Goal: Task Accomplishment & Management: Use online tool/utility

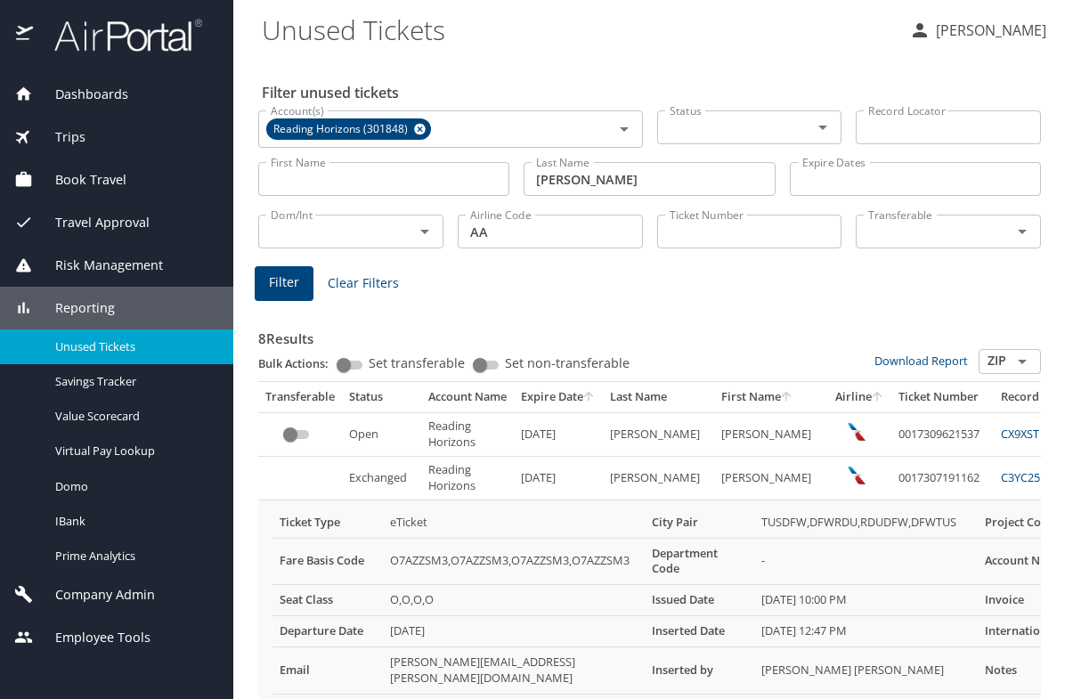
scroll to position [276, 0]
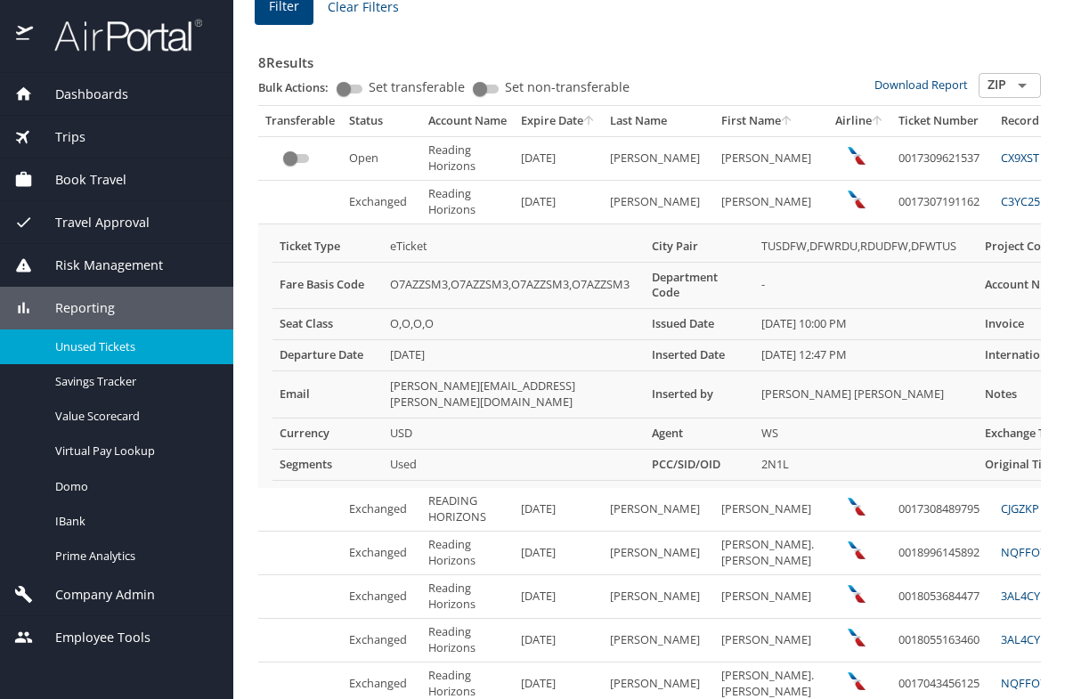
click at [94, 261] on span "Risk Management" at bounding box center [98, 266] width 130 height 20
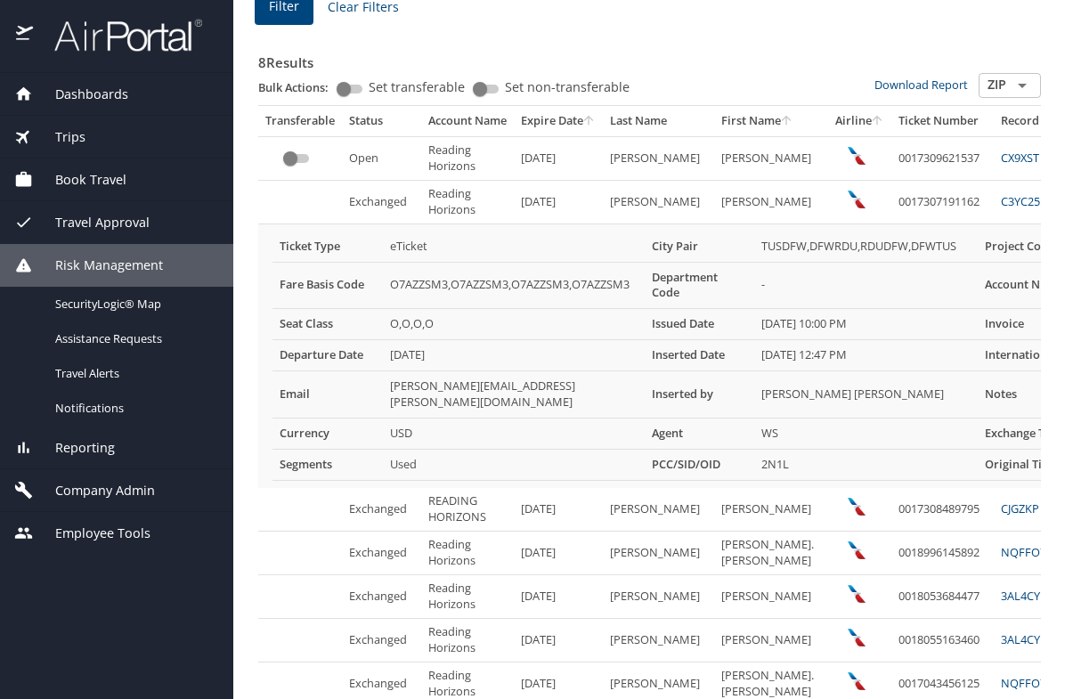
click at [95, 450] on span "Reporting" at bounding box center [74, 448] width 82 height 20
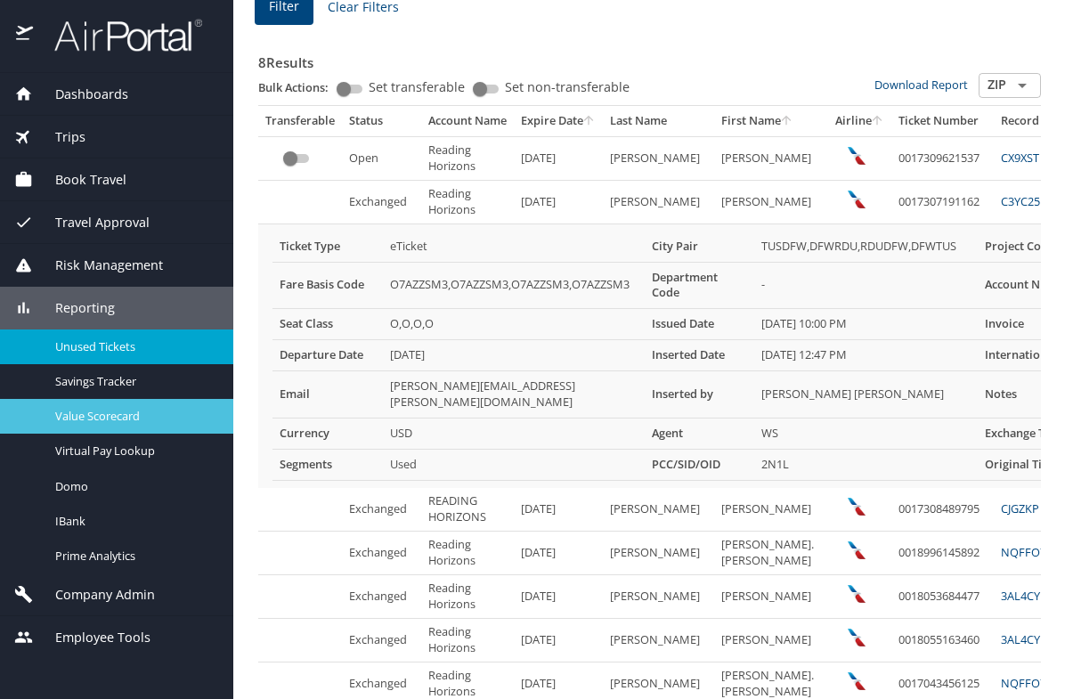
click at [89, 431] on link "Value Scorecard" at bounding box center [116, 416] width 233 height 35
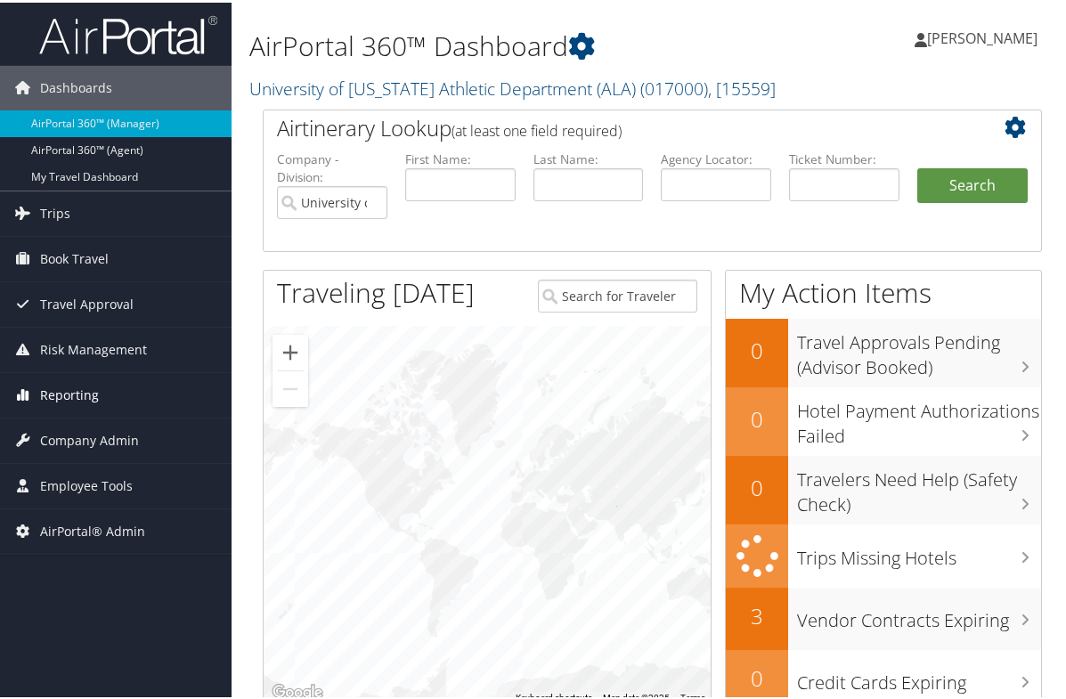
click at [53, 399] on span "Reporting" at bounding box center [69, 392] width 59 height 45
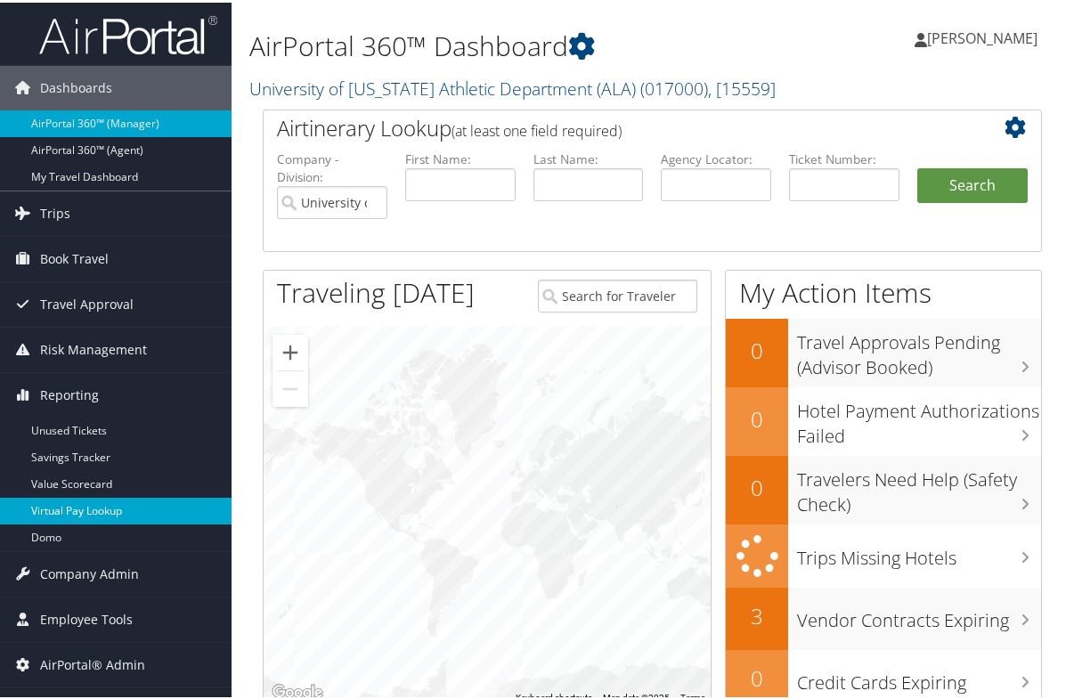
click at [81, 511] on link "Virtual Pay Lookup" at bounding box center [116, 508] width 232 height 27
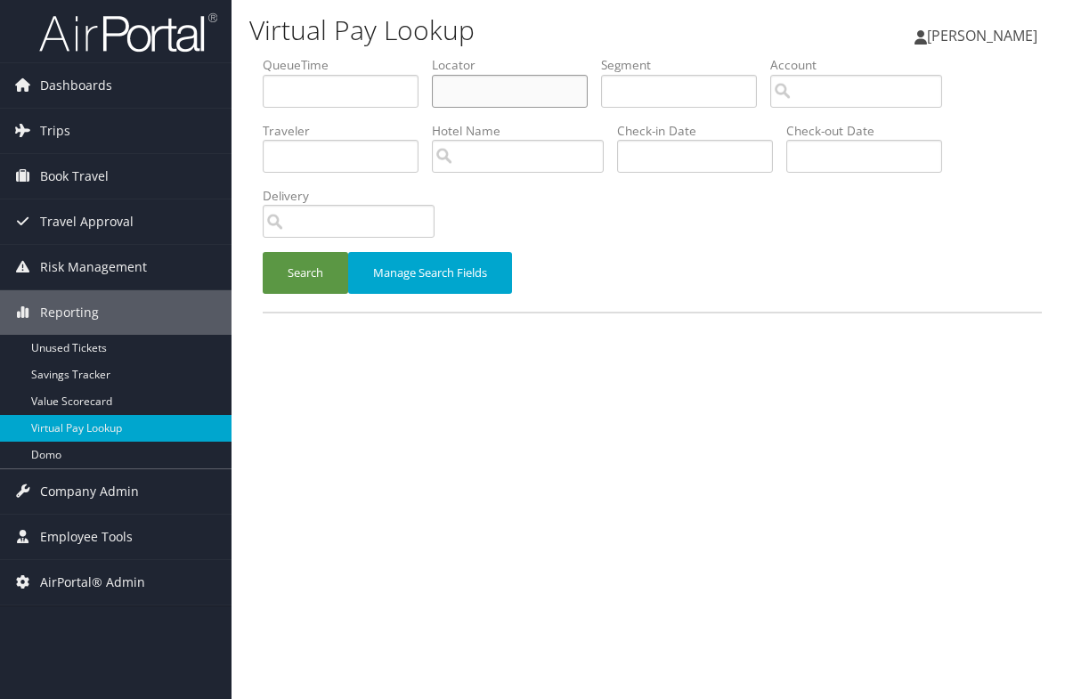
click at [502, 100] on input "text" at bounding box center [510, 91] width 156 height 33
paste input "DB0B75"
type input "DB0B75"
click at [302, 276] on button "Search" at bounding box center [305, 273] width 85 height 42
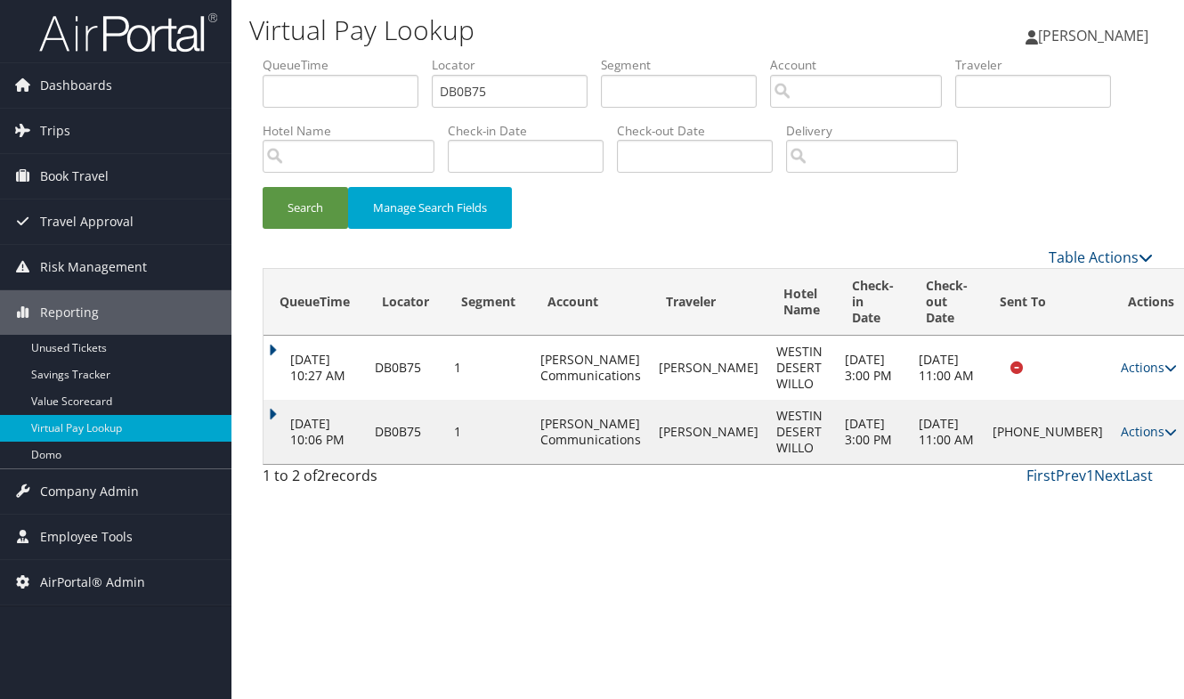
click at [354, 563] on div "Virtual Pay Lookup Peggy Kane Peggy Kane My Settings Travel Agency Contacts Log…" at bounding box center [708, 349] width 953 height 699
click at [1072, 439] on link "Actions" at bounding box center [1149, 431] width 56 height 17
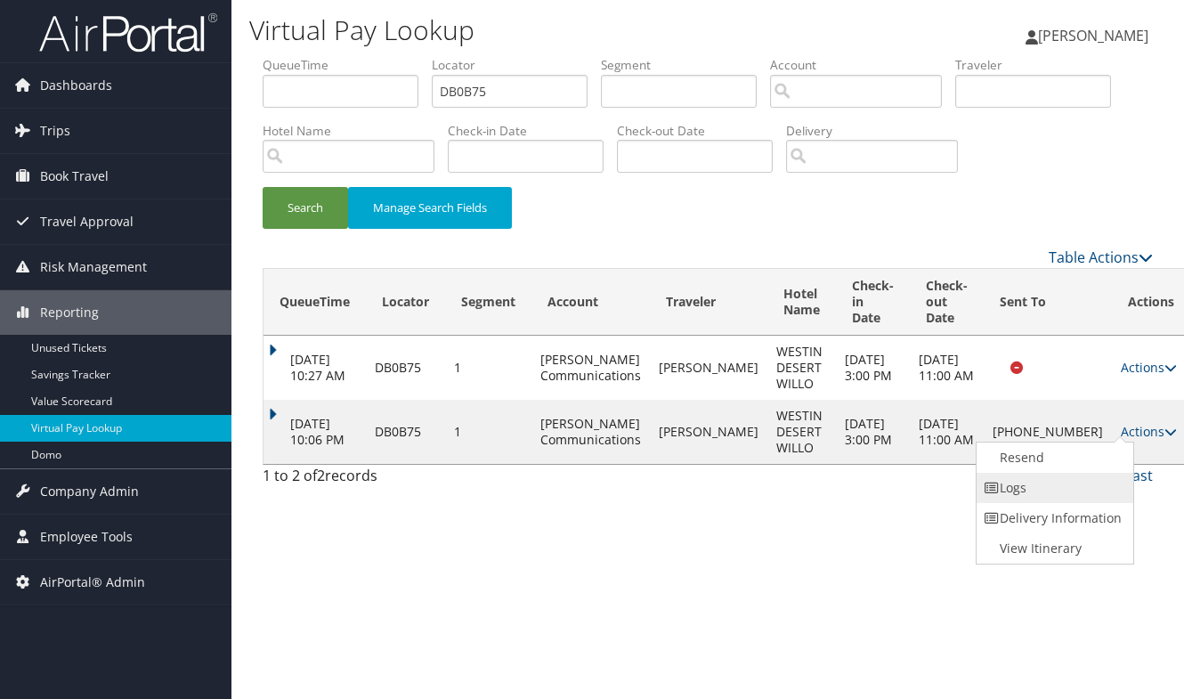
click at [1045, 491] on link "Logs" at bounding box center [1053, 488] width 152 height 30
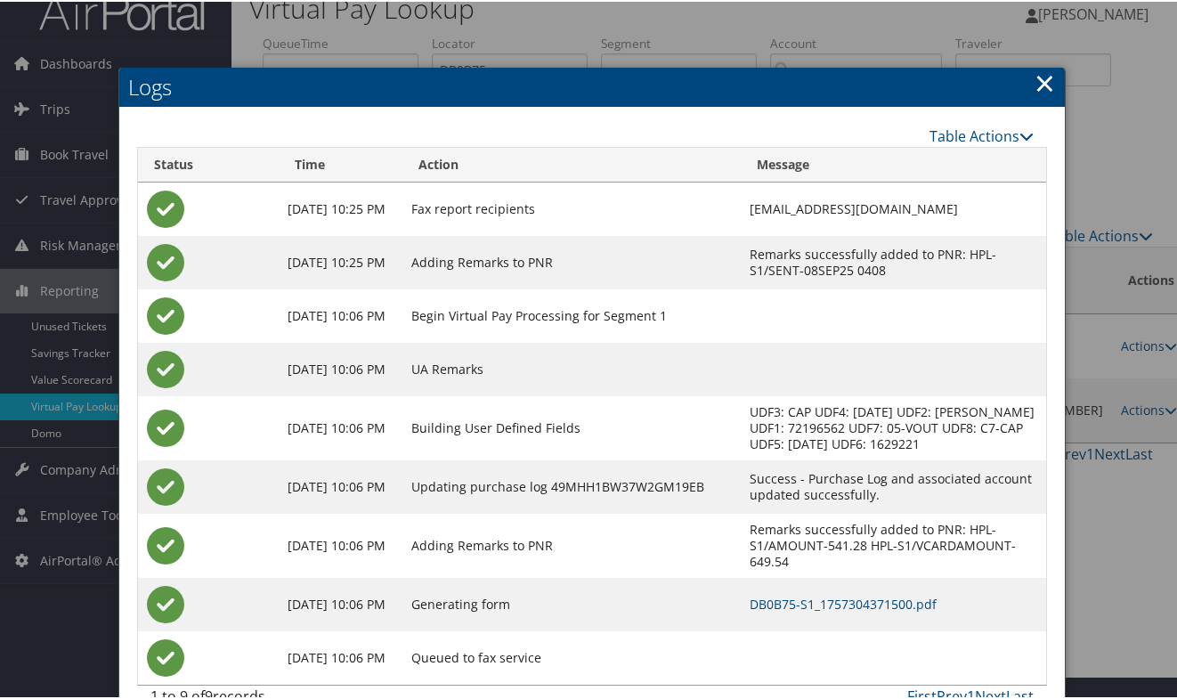
scroll to position [46, 0]
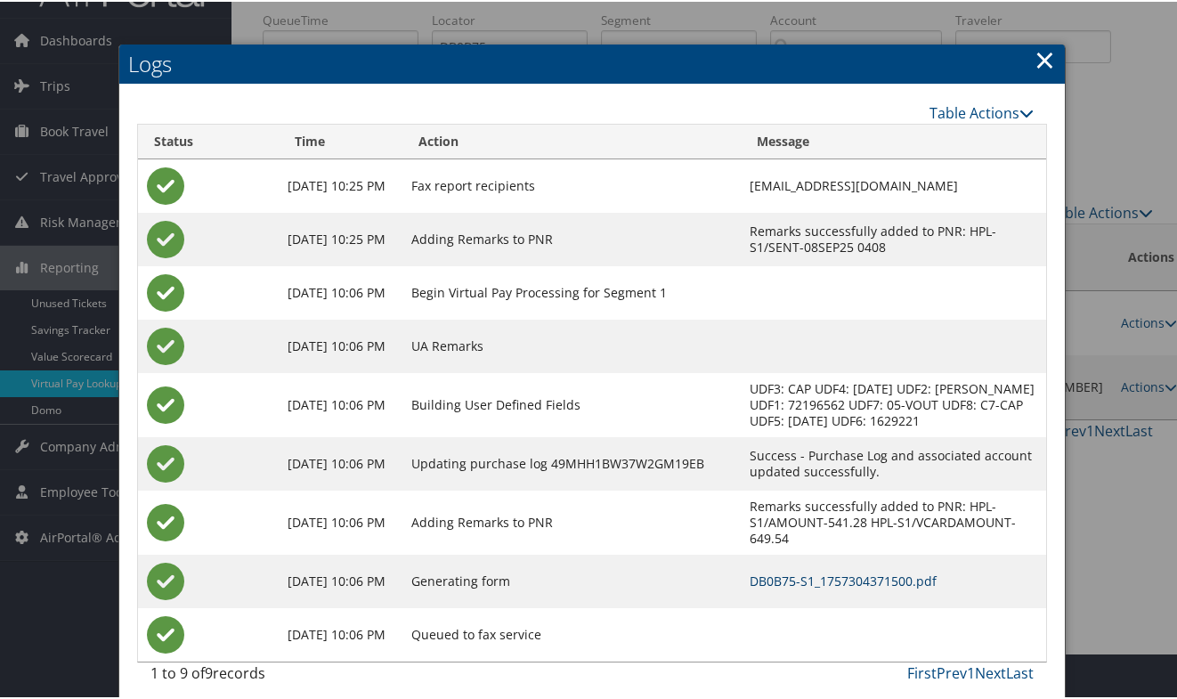
click at [789, 571] on link "DB0B75-S1_1757304371500.pdf" at bounding box center [843, 579] width 187 height 17
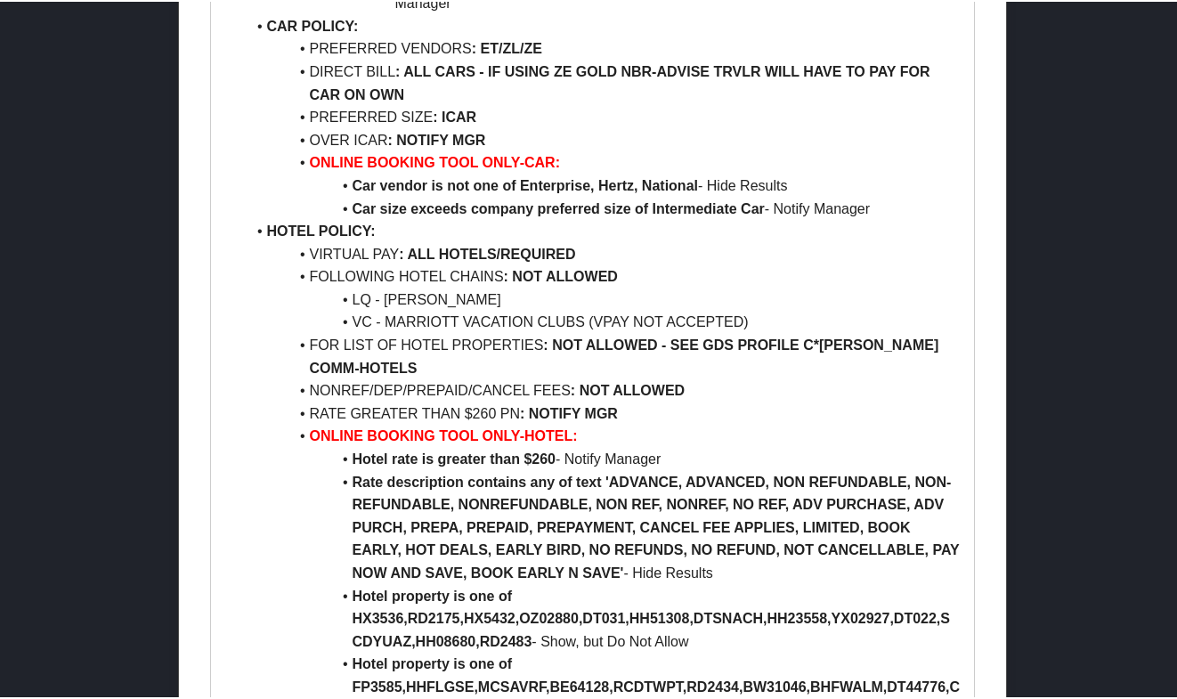
scroll to position [980, 0]
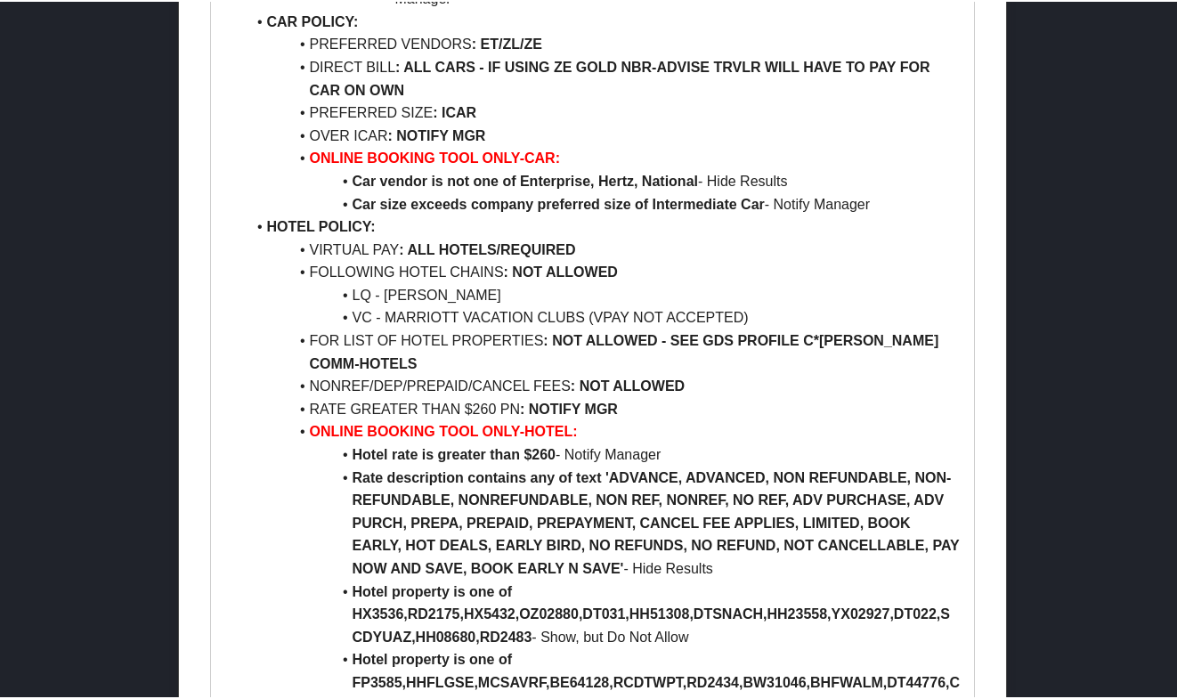
click at [645, 265] on li "FOLLOWING HOTEL CHAINS : NOT ALLOWED" at bounding box center [603, 270] width 715 height 23
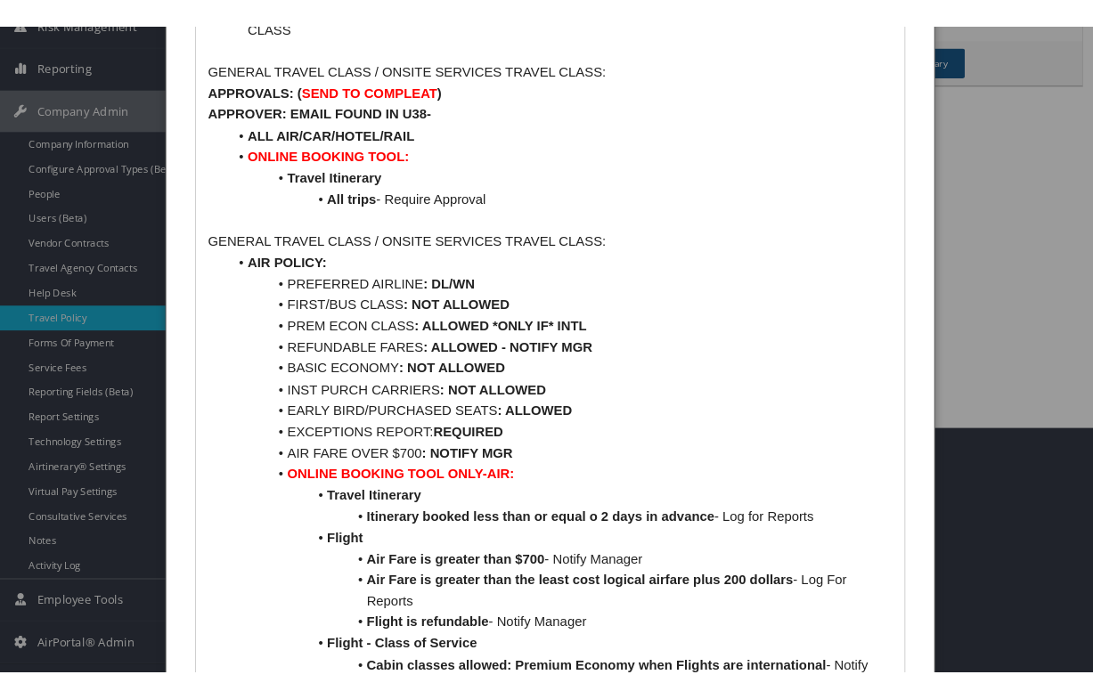
scroll to position [0, 0]
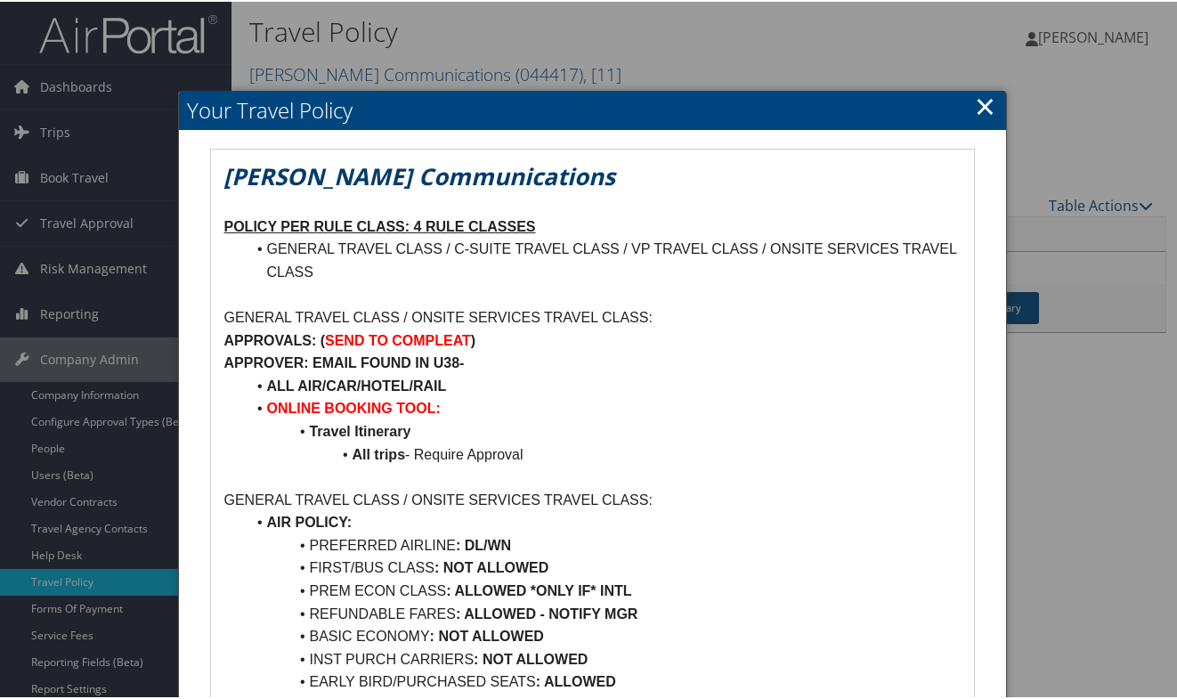
click at [983, 110] on link "×" at bounding box center [986, 104] width 20 height 36
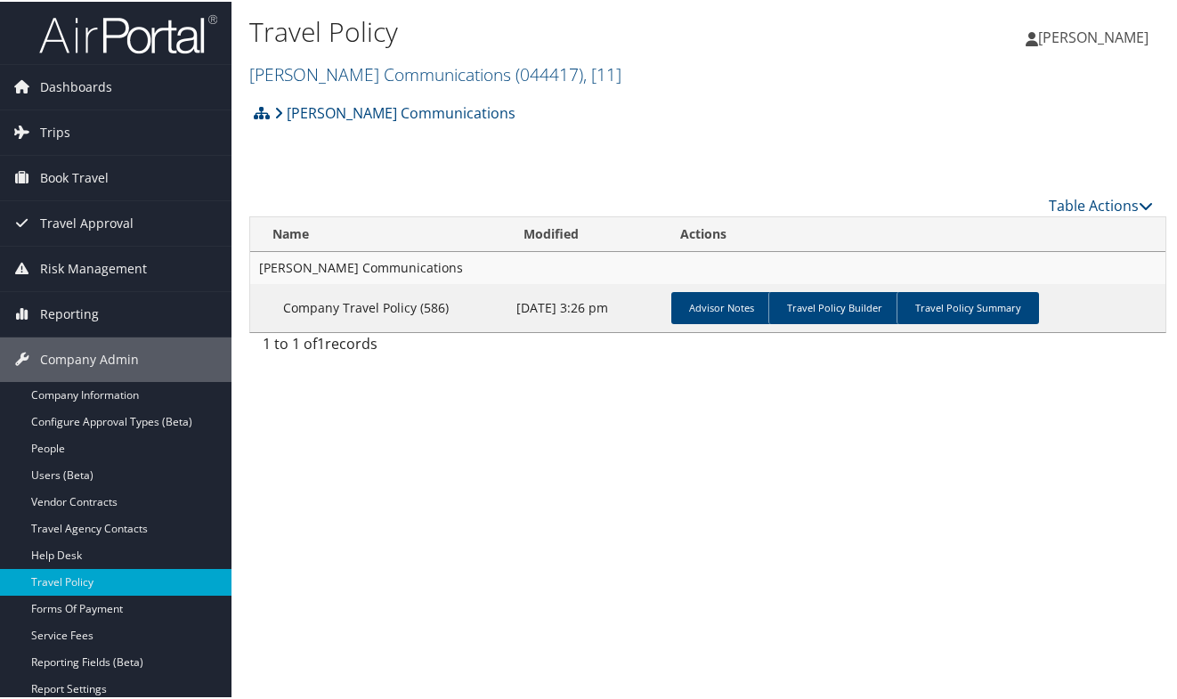
click at [378, 500] on div "Travel Policy [PERSON_NAME] Communications ( 044417 ) , [ 11 ] University of [U…" at bounding box center [708, 349] width 953 height 699
click at [535, 149] on div "[PERSON_NAME] Communications Account Structure [PERSON_NAME] Communications (04…" at bounding box center [707, 228] width 917 height 268
click at [319, 474] on div "Travel Policy [PERSON_NAME] Communications ( 044417 ) , [ 11 ] University of [U…" at bounding box center [708, 349] width 953 height 699
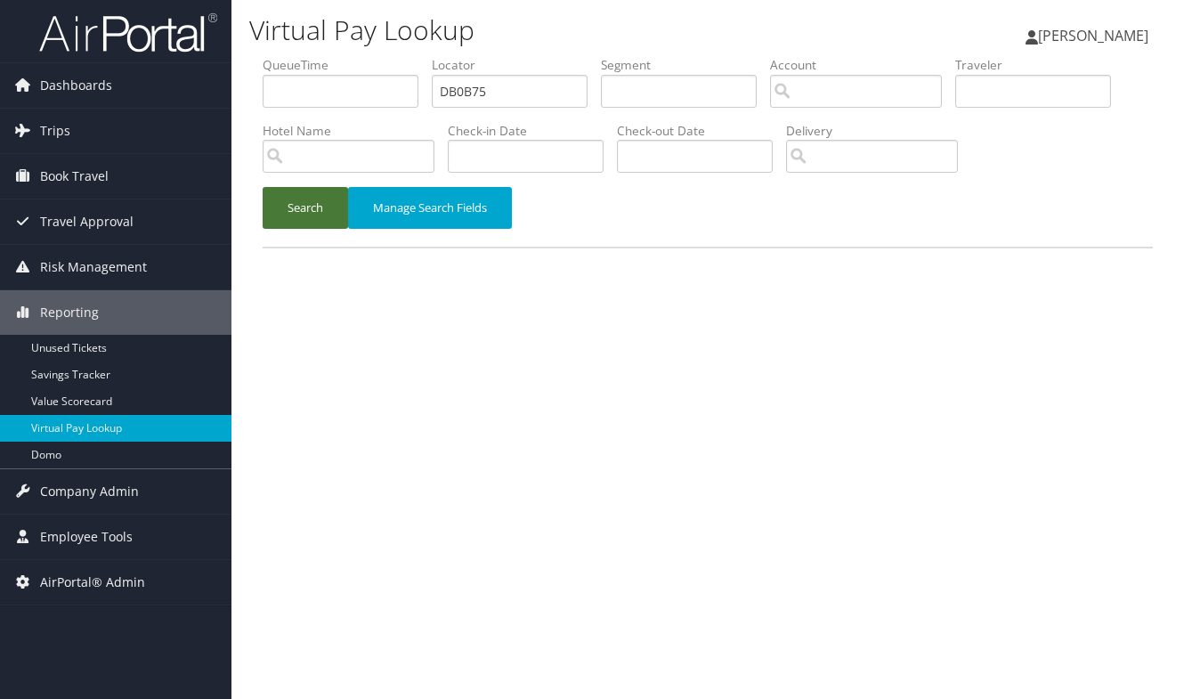
click at [313, 214] on button "Search" at bounding box center [305, 208] width 85 height 42
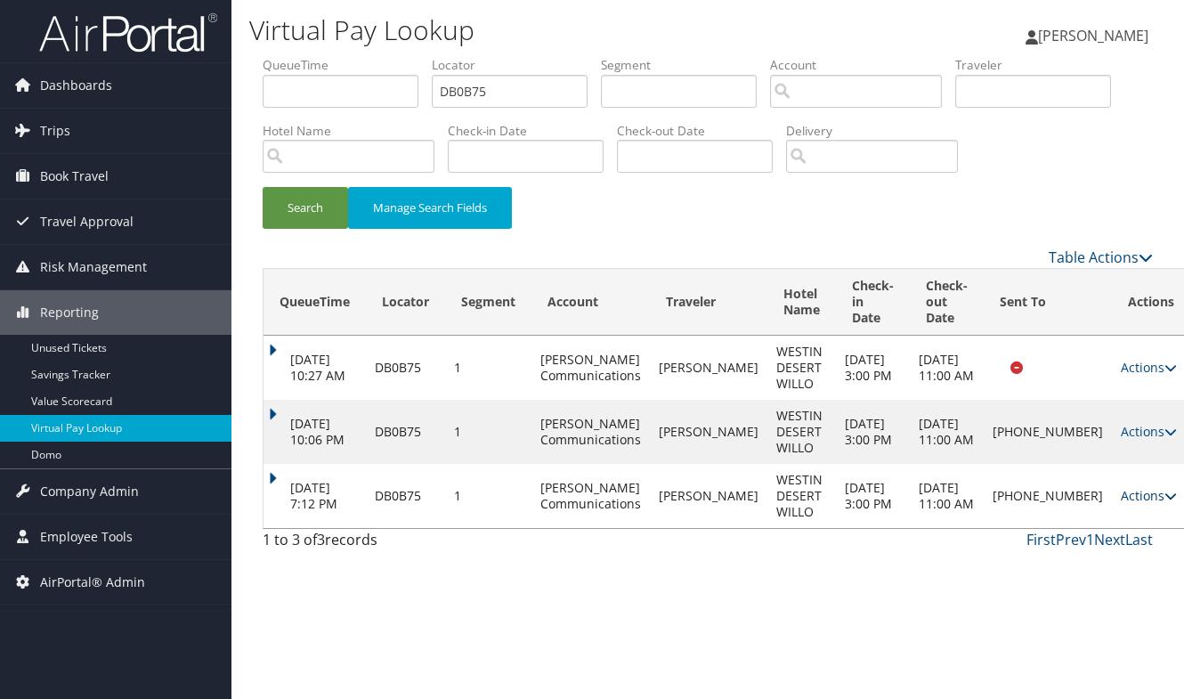
click at [1121, 496] on link "Actions" at bounding box center [1149, 495] width 56 height 17
click at [755, 577] on div "Virtual Pay Lookup [PERSON_NAME] [PERSON_NAME] My Settings Travel Agency Contac…" at bounding box center [708, 349] width 953 height 699
click at [593, 593] on div "Virtual Pay Lookup [PERSON_NAME] [PERSON_NAME] My Settings Travel Agency Contac…" at bounding box center [708, 349] width 953 height 699
click at [1114, 505] on td "Actions Resend Logs Delivery Information View Itinerary" at bounding box center [1151, 496] width 78 height 64
click at [1127, 504] on td "Actions Resend Logs Delivery Information View Itinerary" at bounding box center [1151, 496] width 78 height 64
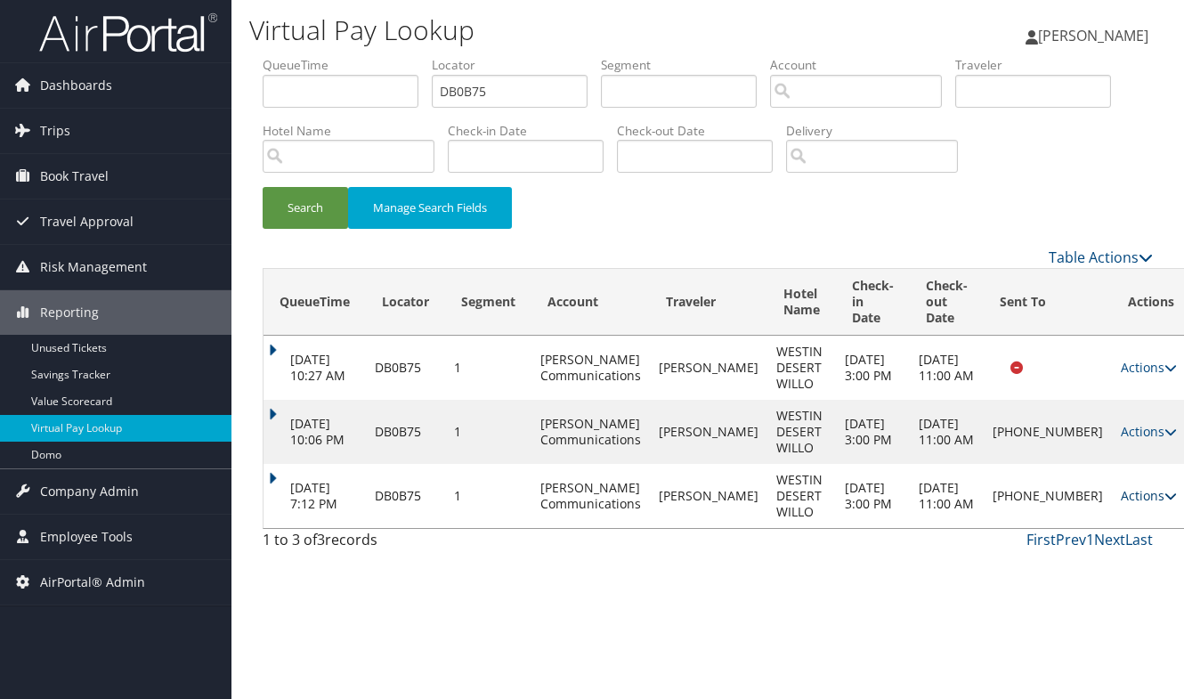
click at [1165, 498] on icon at bounding box center [1171, 496] width 12 height 12
click at [1055, 554] on link "Logs" at bounding box center [1053, 552] width 152 height 30
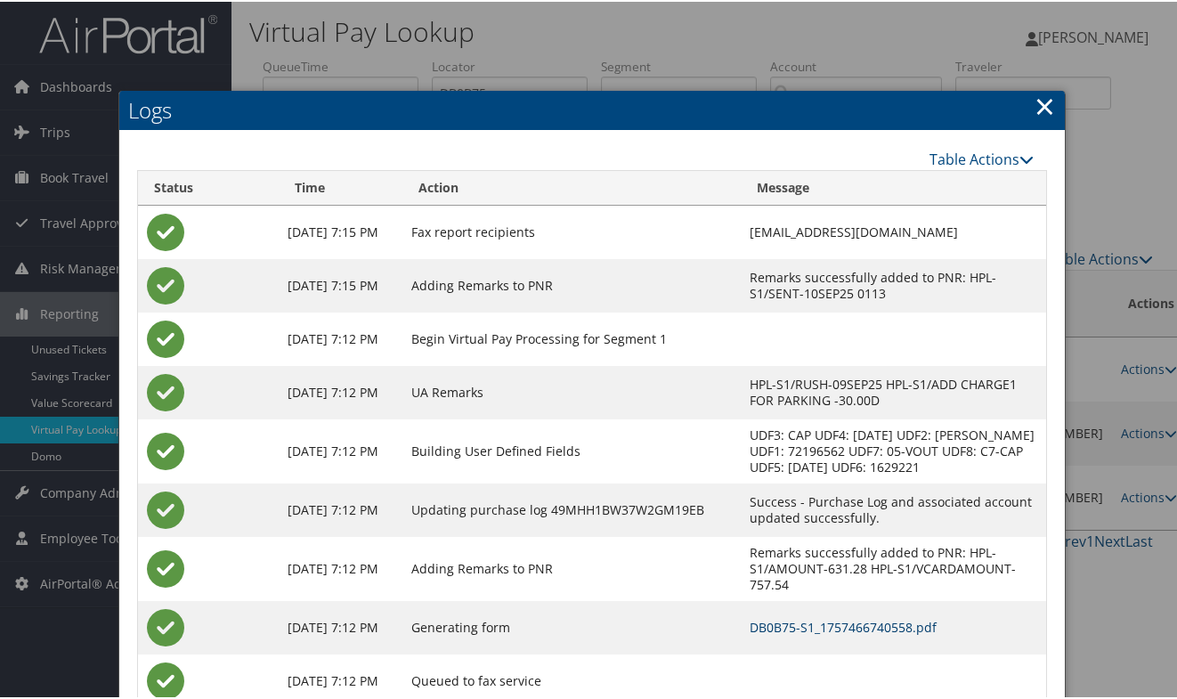
click at [830, 620] on link "DB0B75-S1_1757466740558.pdf" at bounding box center [843, 625] width 187 height 17
